Goal: Task Accomplishment & Management: Complete application form

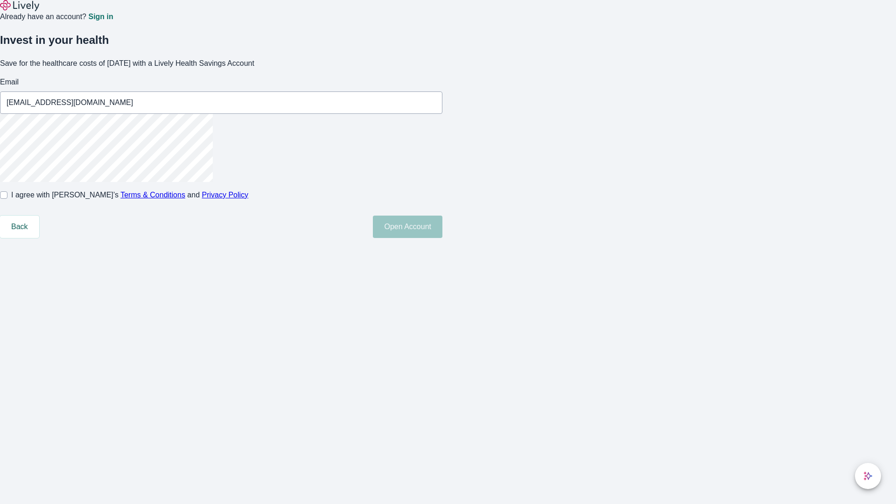
click at [7, 199] on input "I agree with Lively’s Terms & Conditions and Privacy Policy" at bounding box center [3, 194] width 7 height 7
checkbox input "true"
click at [442, 238] on button "Open Account" at bounding box center [408, 227] width 70 height 22
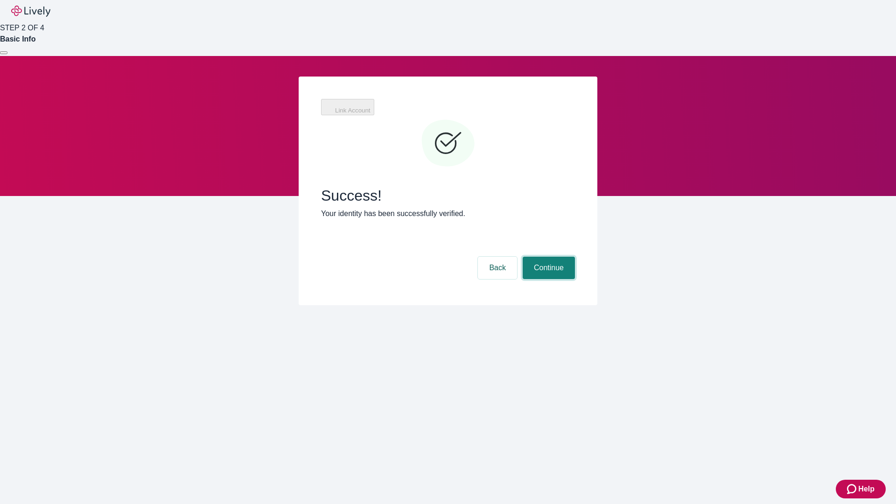
click at [547, 257] on button "Continue" at bounding box center [548, 268] width 52 height 22
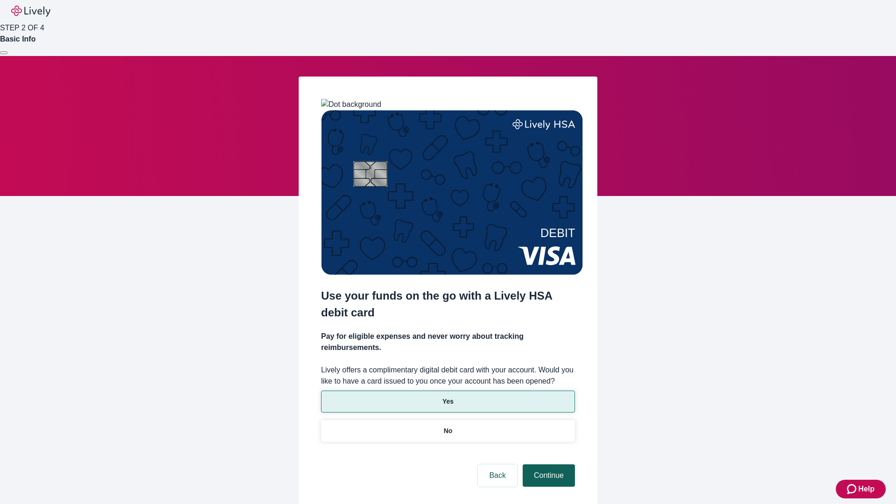
click at [447, 396] on p "Yes" at bounding box center [447, 401] width 11 height 10
click at [547, 464] on button "Continue" at bounding box center [548, 475] width 52 height 22
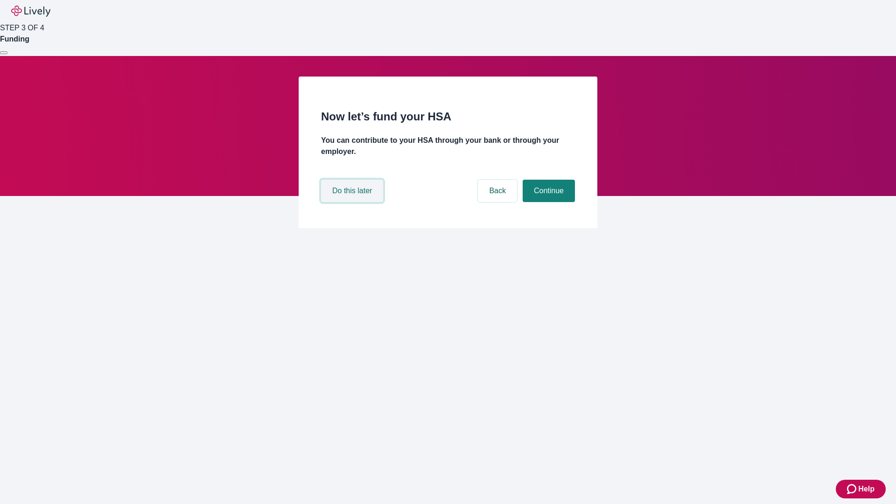
click at [353, 202] on button "Do this later" at bounding box center [352, 191] width 62 height 22
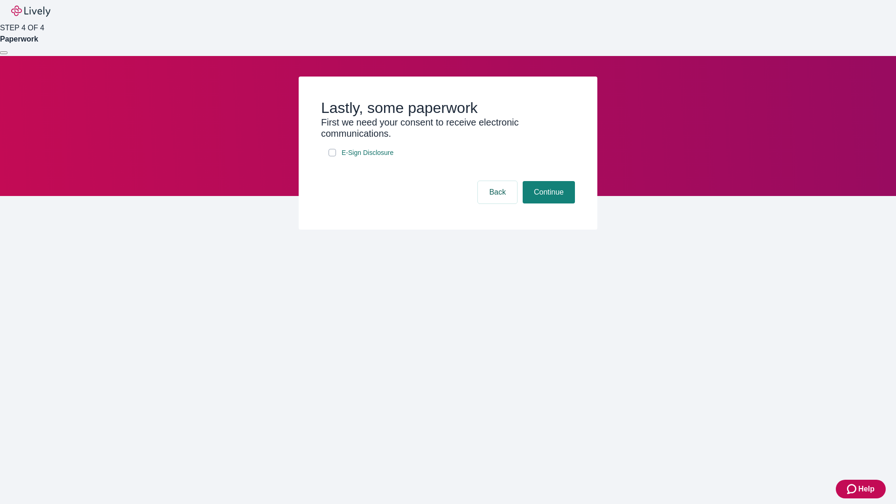
click at [332, 156] on input "E-Sign Disclosure" at bounding box center [331, 152] width 7 height 7
checkbox input "true"
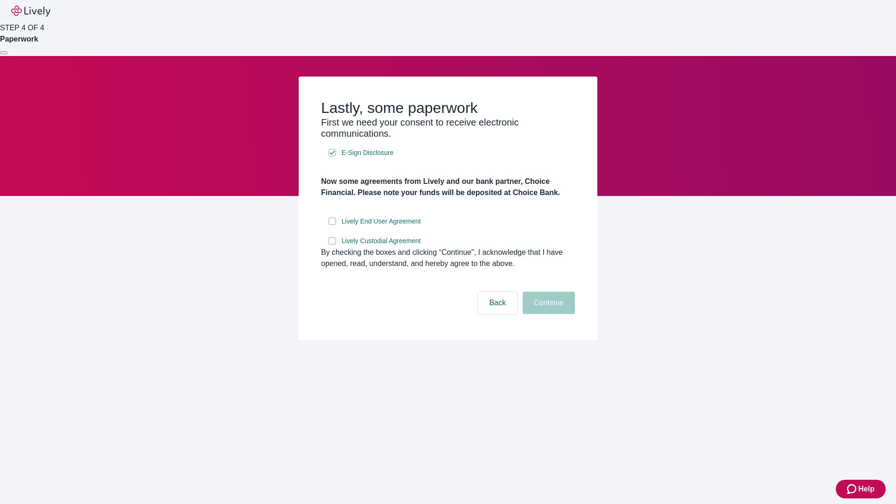
click at [332, 225] on input "Lively End User Agreement" at bounding box center [331, 220] width 7 height 7
checkbox input "true"
click at [332, 244] on input "Lively Custodial Agreement" at bounding box center [331, 240] width 7 height 7
checkbox input "true"
click at [547, 314] on button "Continue" at bounding box center [548, 303] width 52 height 22
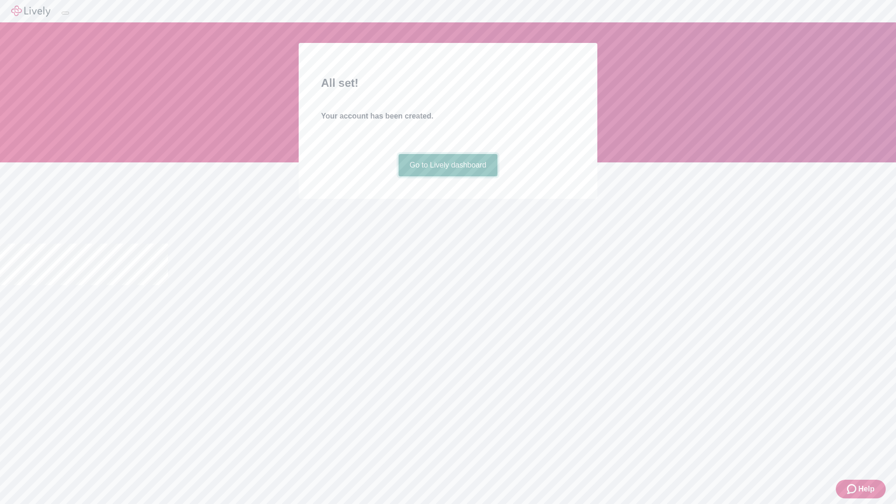
click at [447, 176] on link "Go to Lively dashboard" at bounding box center [447, 165] width 99 height 22
